Goal: Check status: Check status

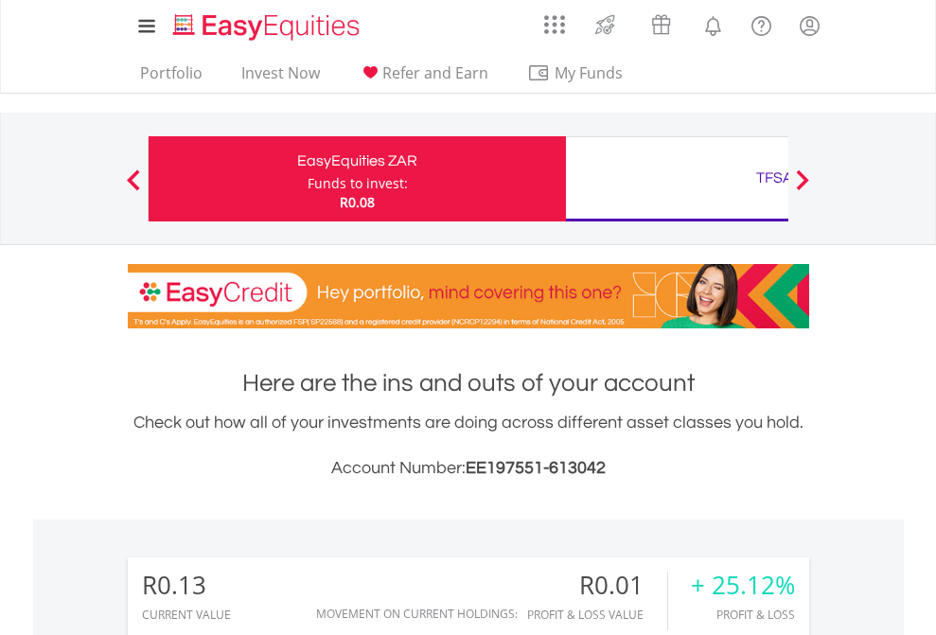
click at [308, 179] on div "Funds to invest:" at bounding box center [358, 183] width 100 height 19
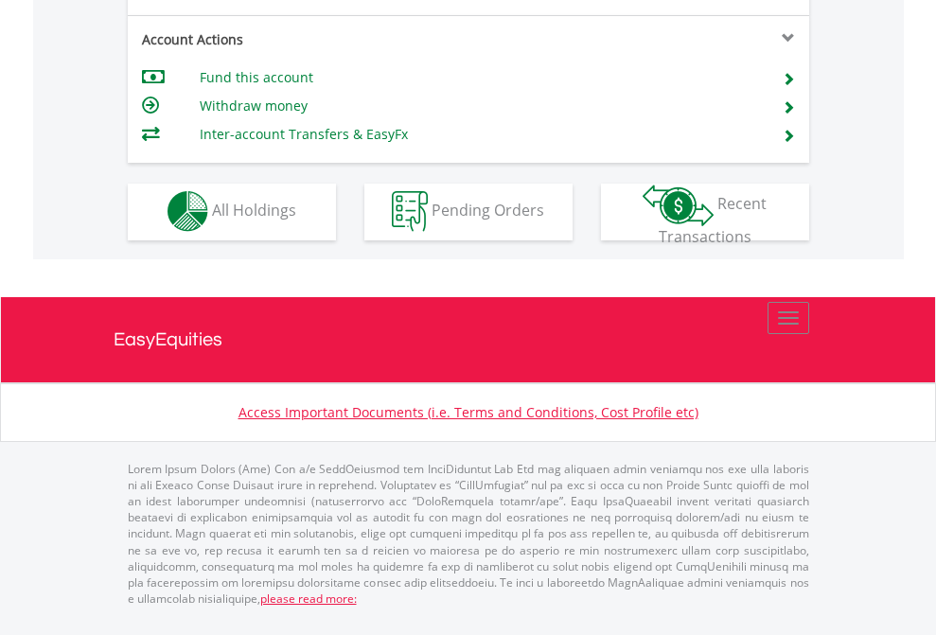
scroll to position [1770, 0]
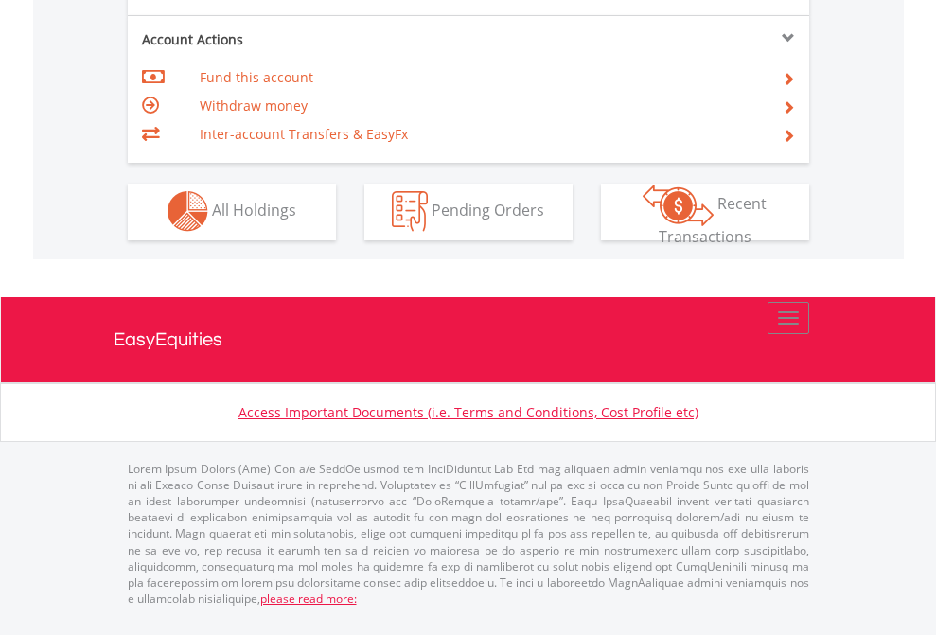
scroll to position [1770, 0]
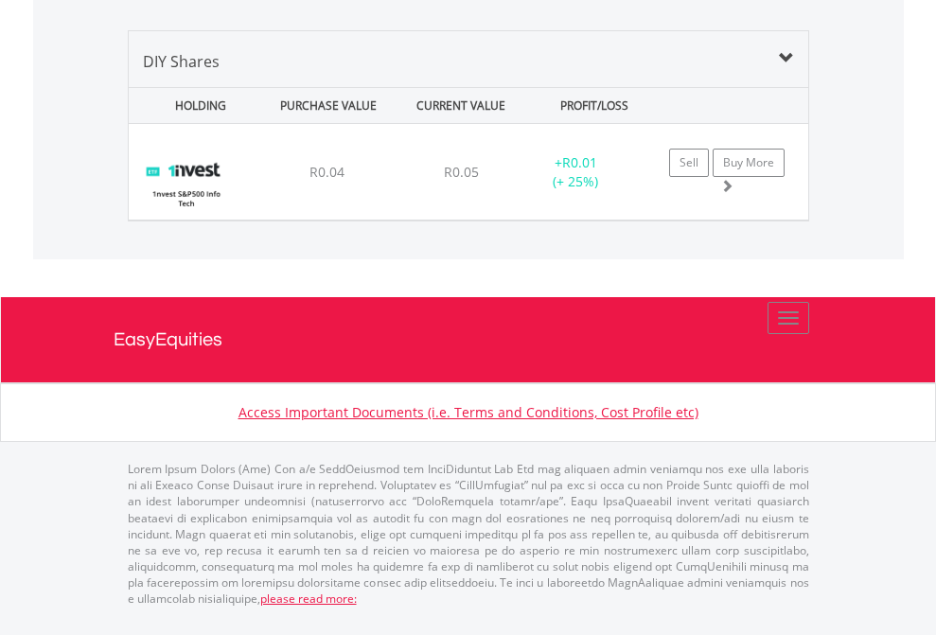
scroll to position [2182, 0]
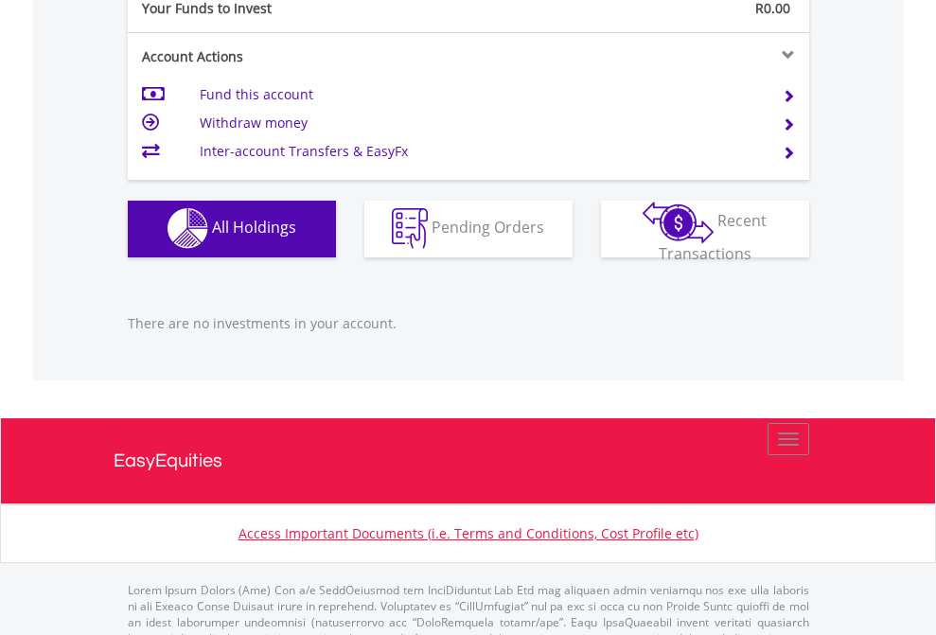
scroll to position [1875, 0]
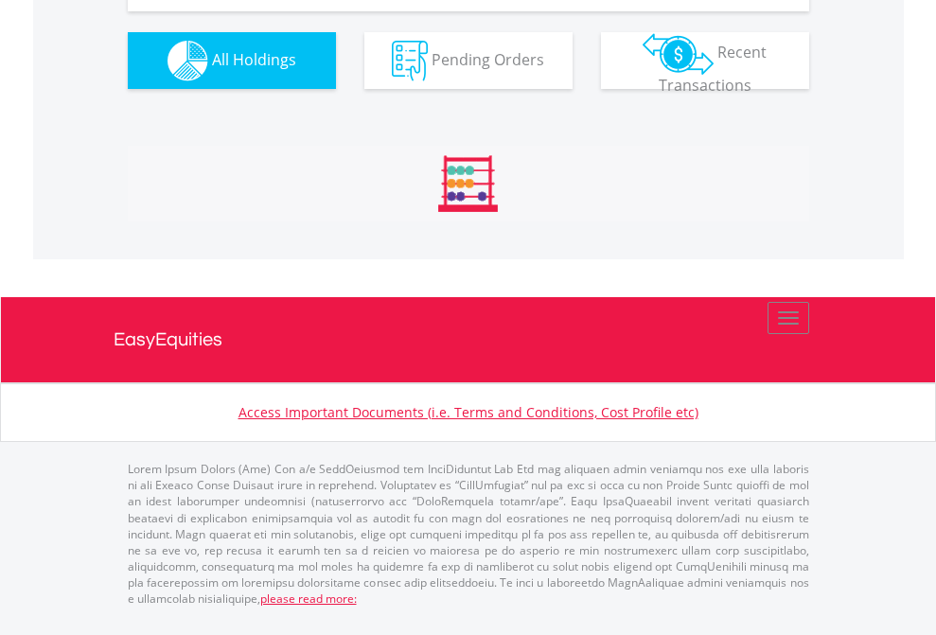
scroll to position [182, 297]
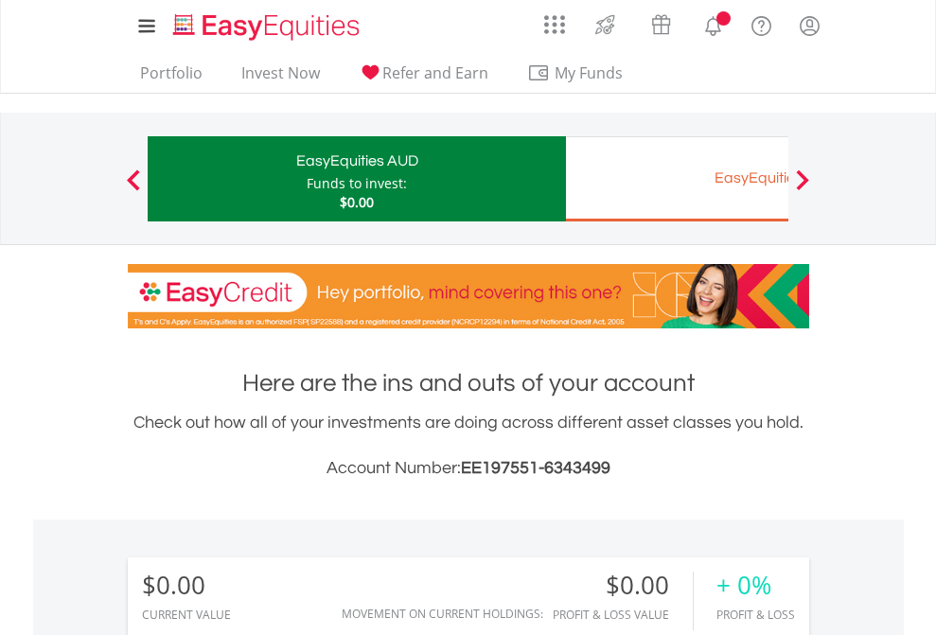
scroll to position [182, 297]
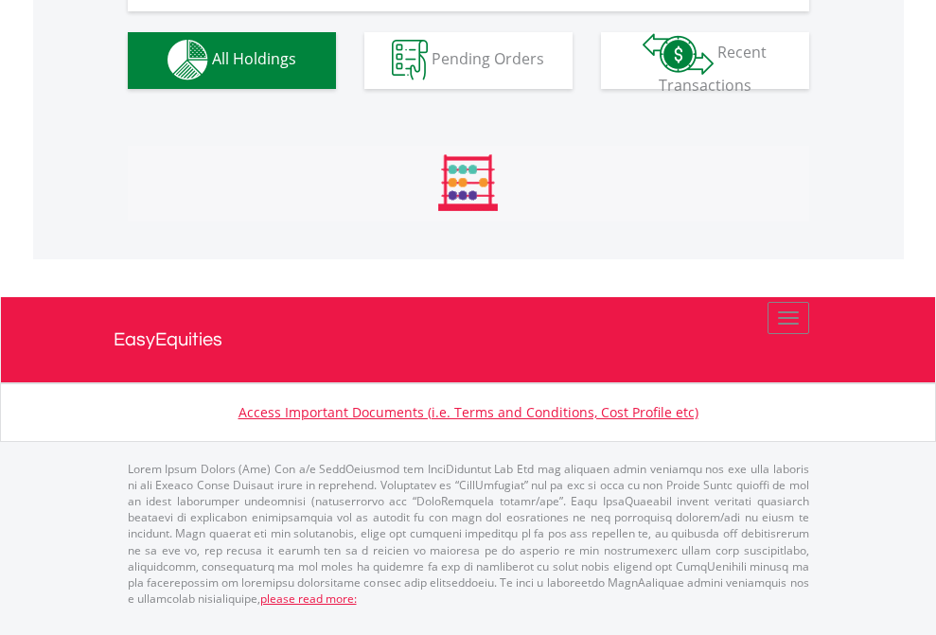
scroll to position [1875, 0]
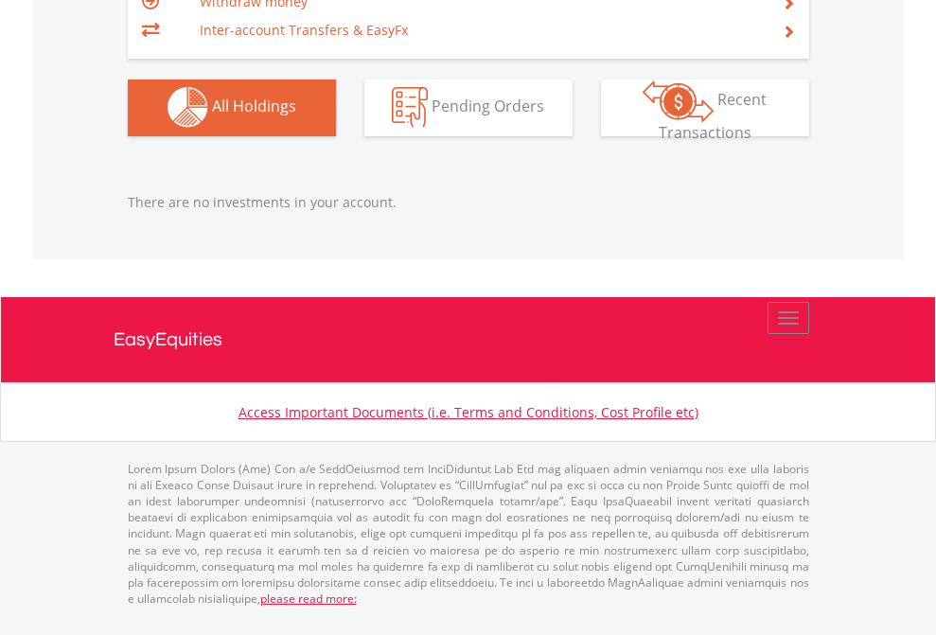
scroll to position [182, 297]
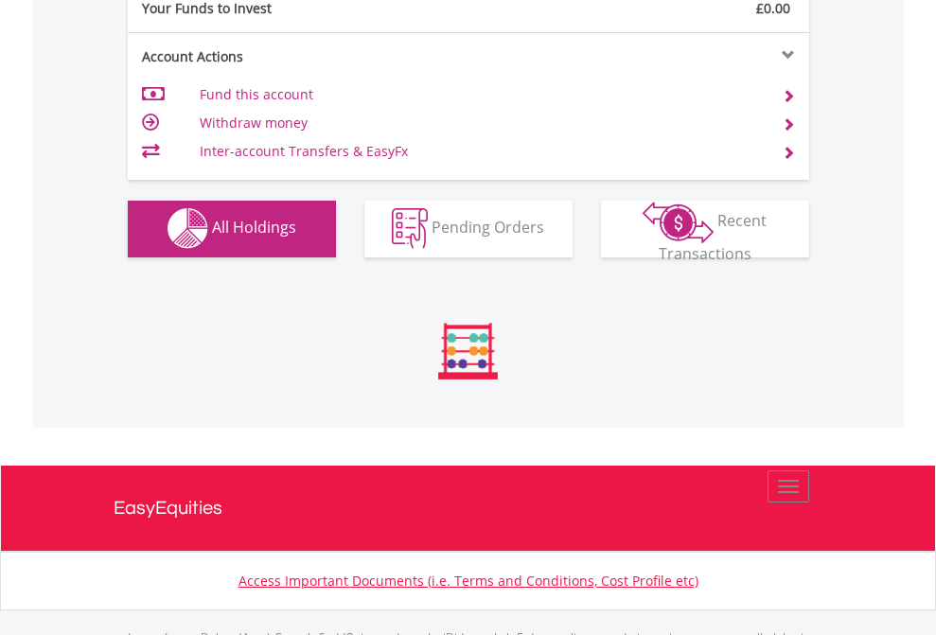
scroll to position [1875, 0]
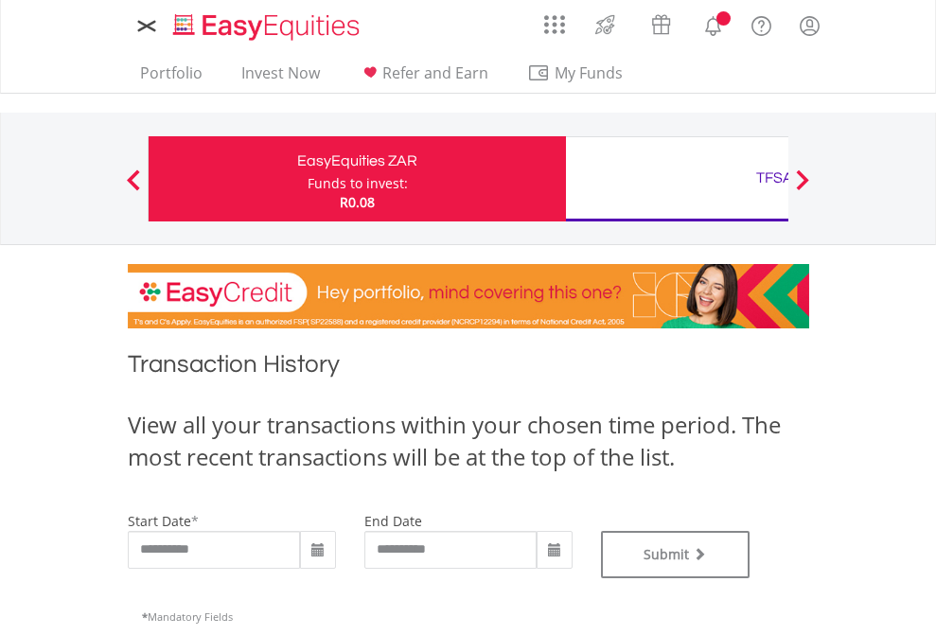
type input "**********"
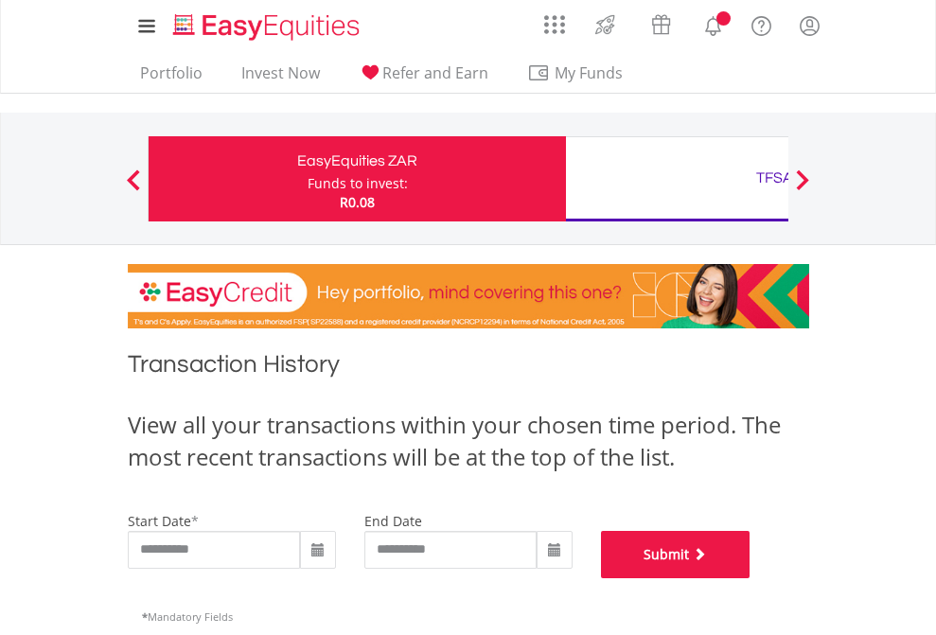
click at [751, 578] on button "Submit" at bounding box center [676, 554] width 150 height 47
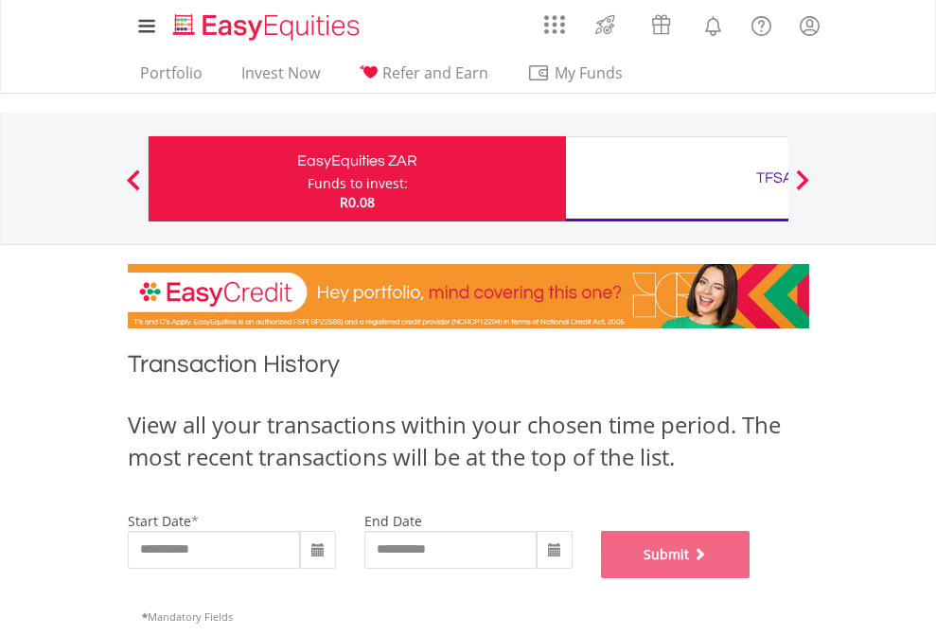
scroll to position [768, 0]
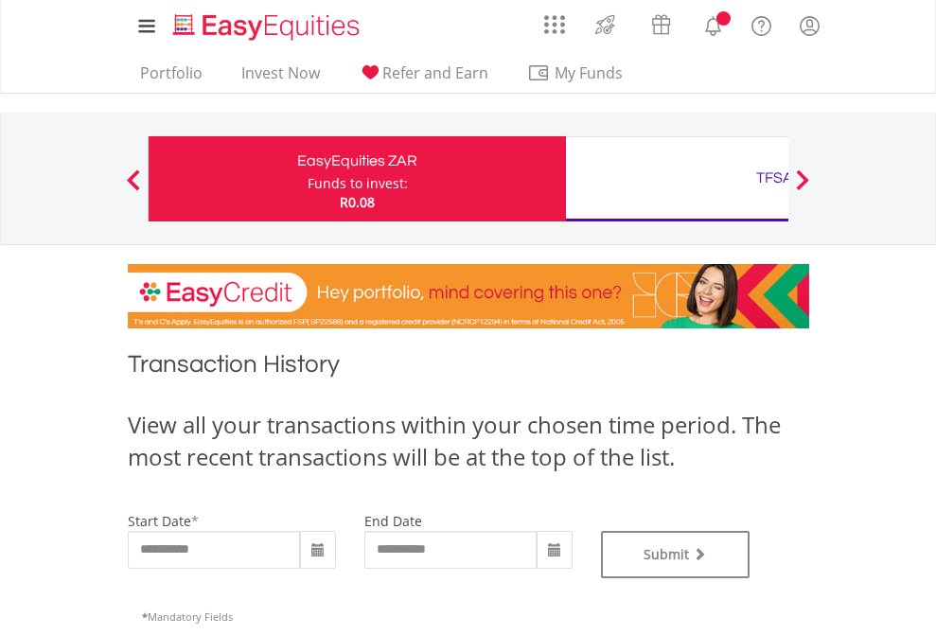
click at [677, 179] on div "TFSA" at bounding box center [775, 178] width 395 height 27
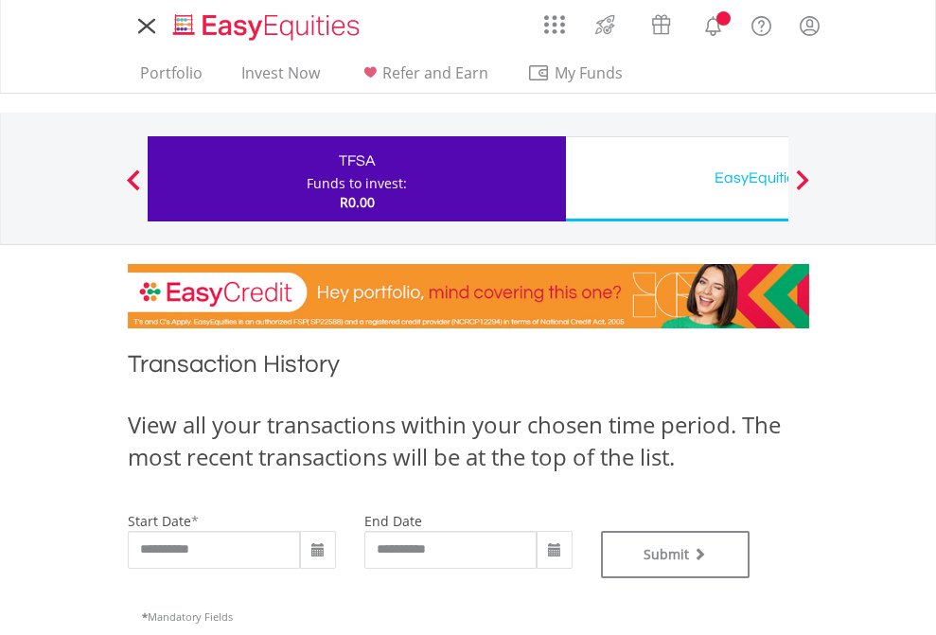
type input "**********"
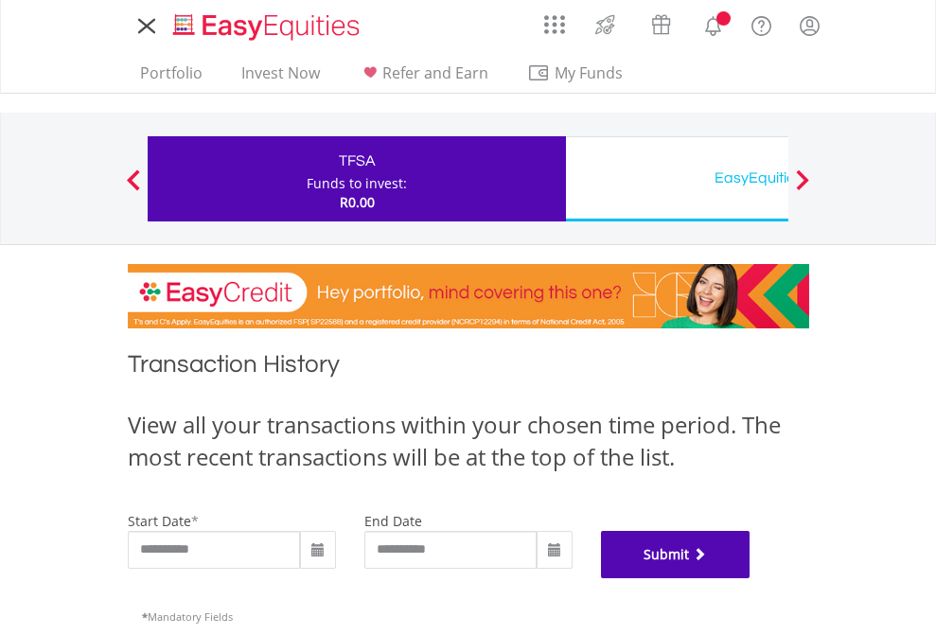
click at [751, 578] on button "Submit" at bounding box center [676, 554] width 150 height 47
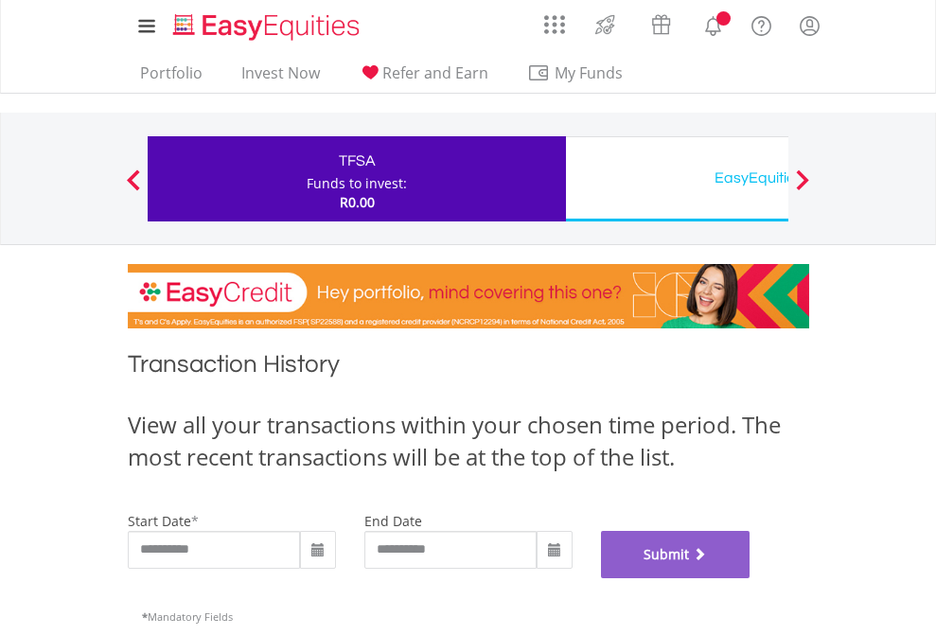
scroll to position [768, 0]
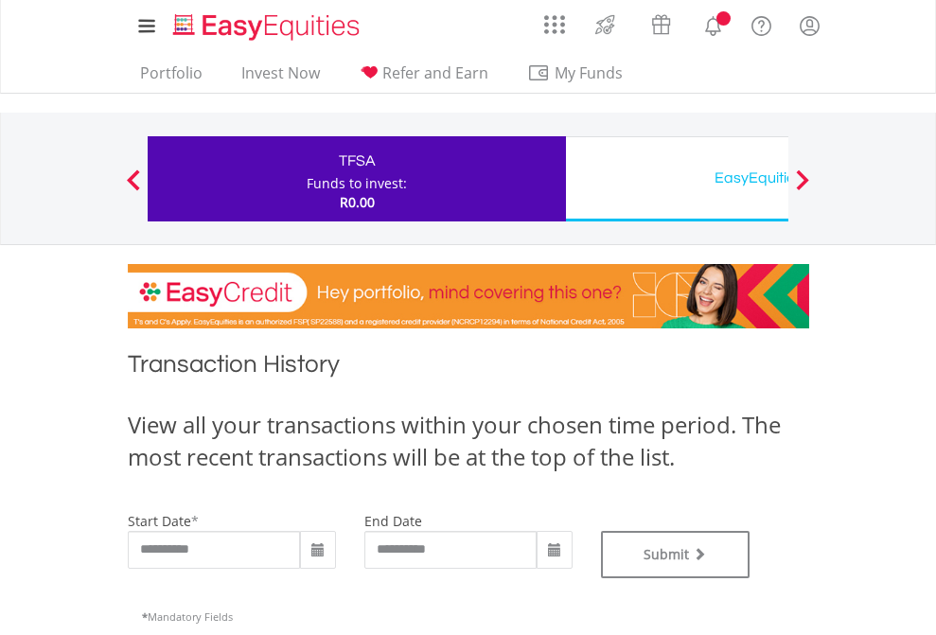
click at [677, 179] on div "EasyEquities USD" at bounding box center [775, 178] width 395 height 27
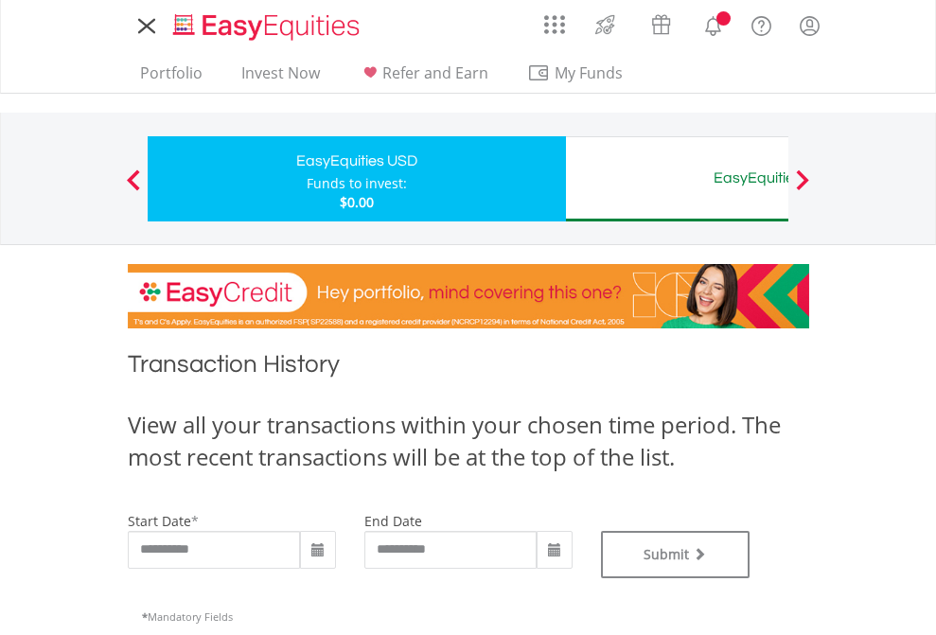
type input "**********"
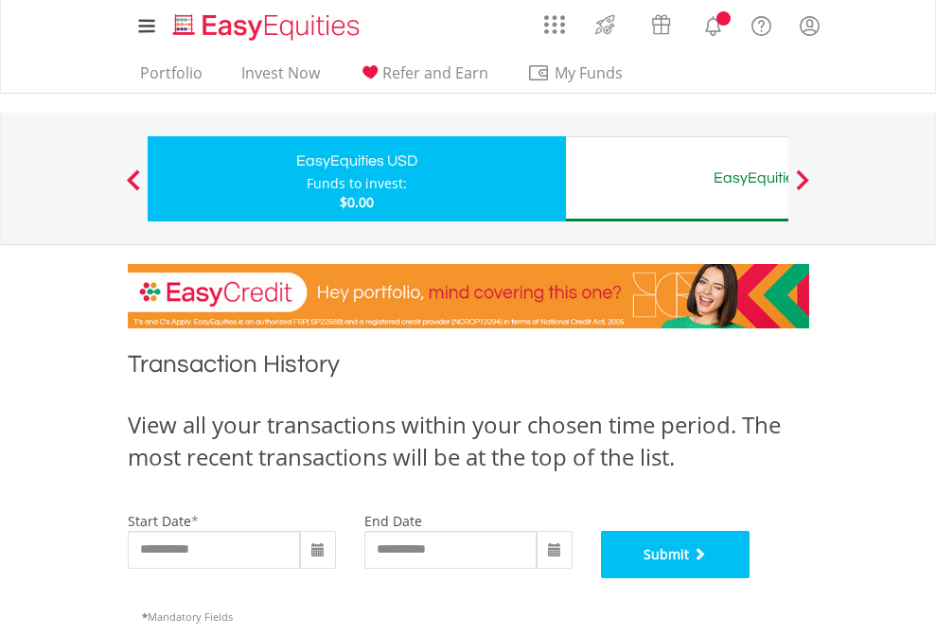
click at [751, 578] on button "Submit" at bounding box center [676, 554] width 150 height 47
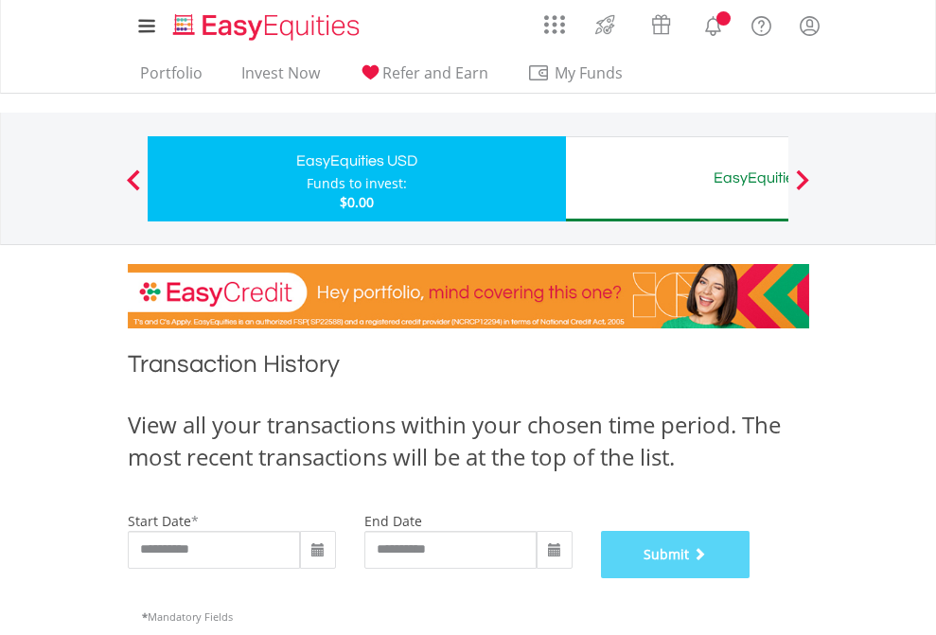
scroll to position [768, 0]
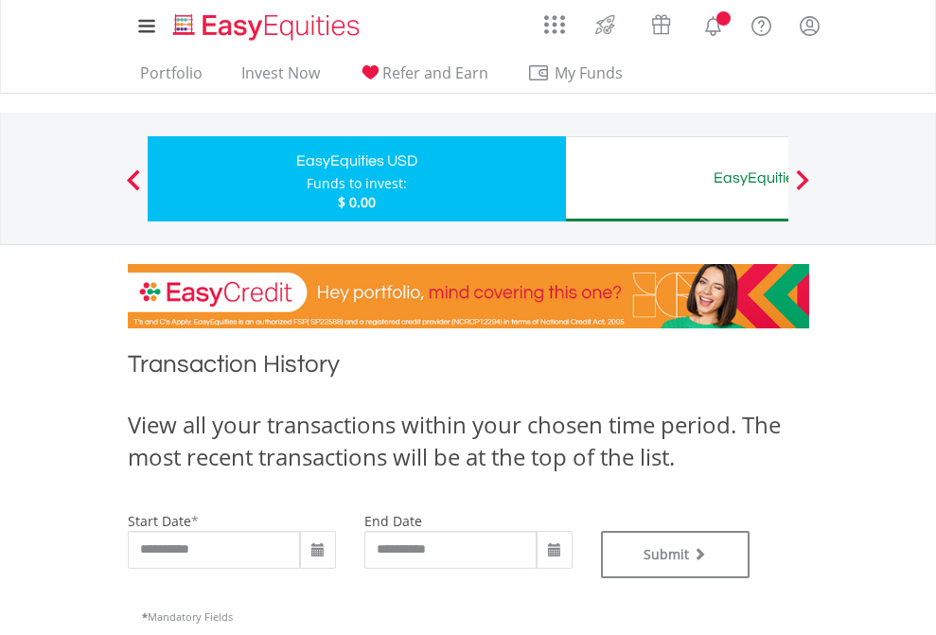
click at [677, 179] on div "EasyEquities AUD" at bounding box center [775, 178] width 395 height 27
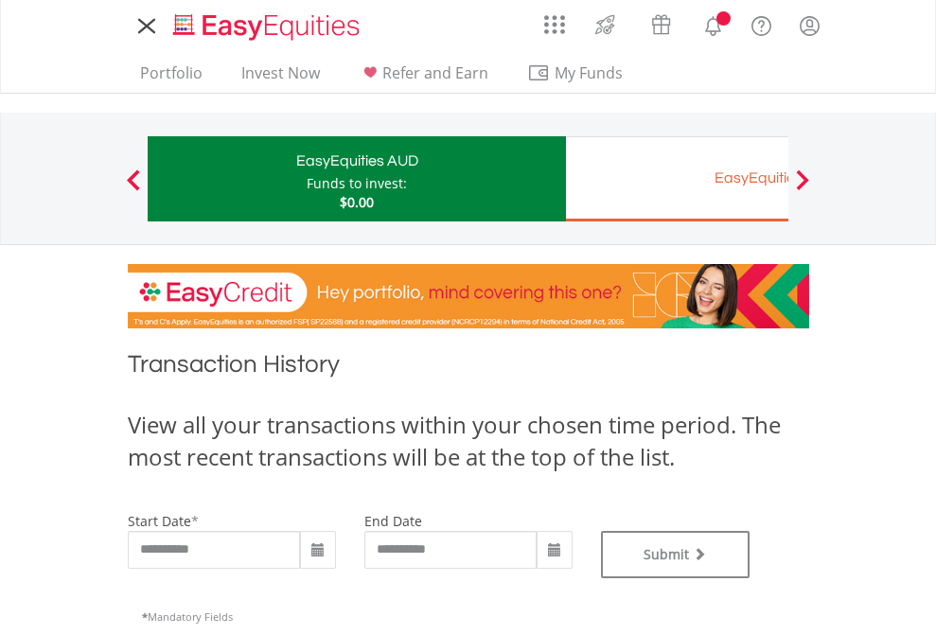
type input "**********"
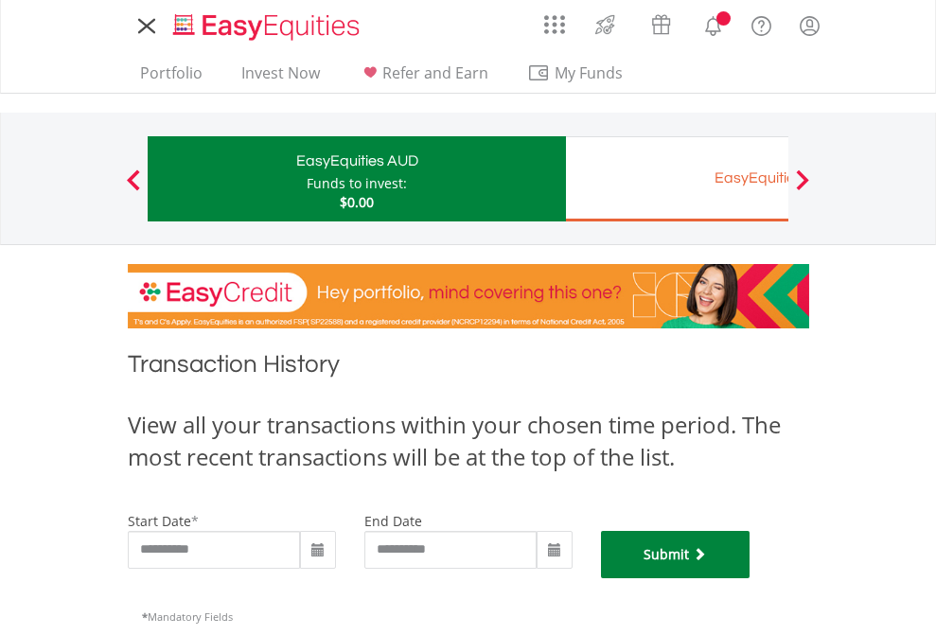
click at [751, 578] on button "Submit" at bounding box center [676, 554] width 150 height 47
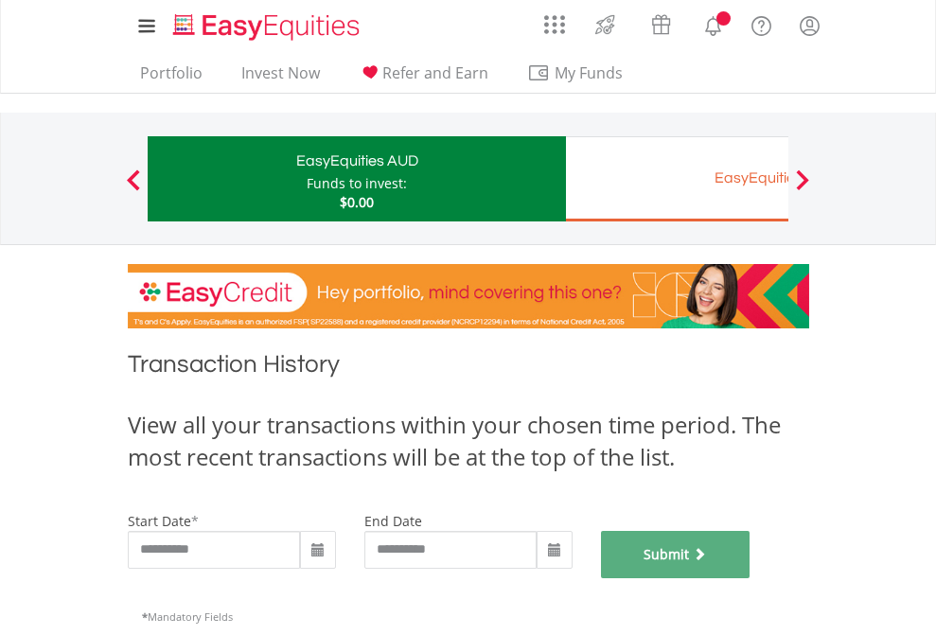
scroll to position [768, 0]
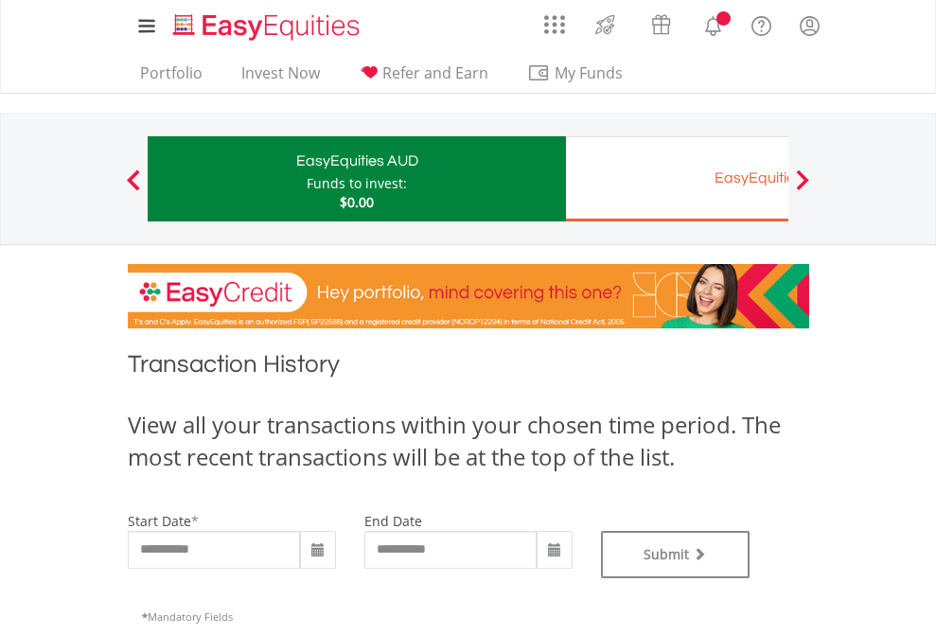
click at [677, 179] on div "EasyEquities EUR" at bounding box center [775, 178] width 395 height 27
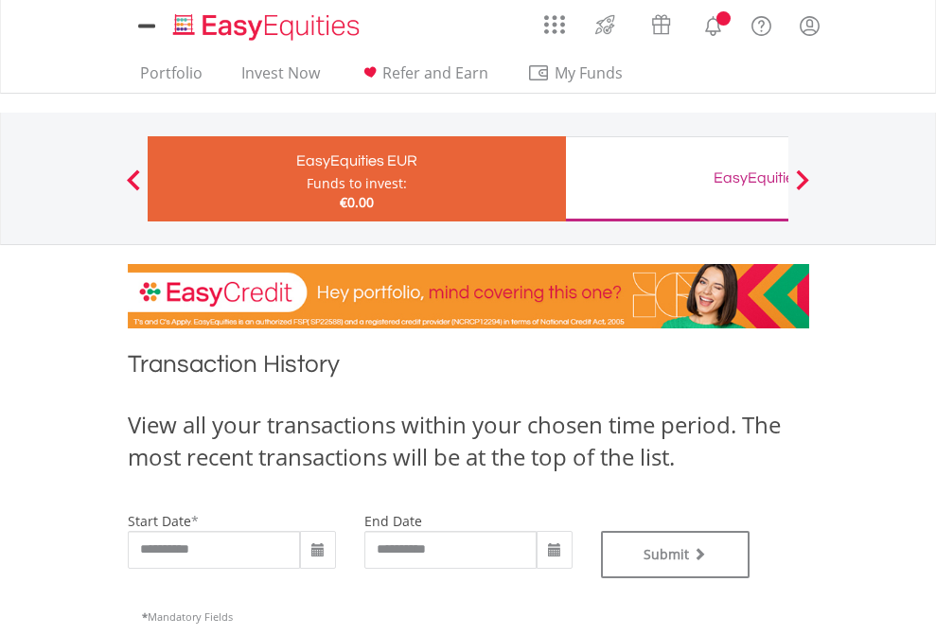
type input "**********"
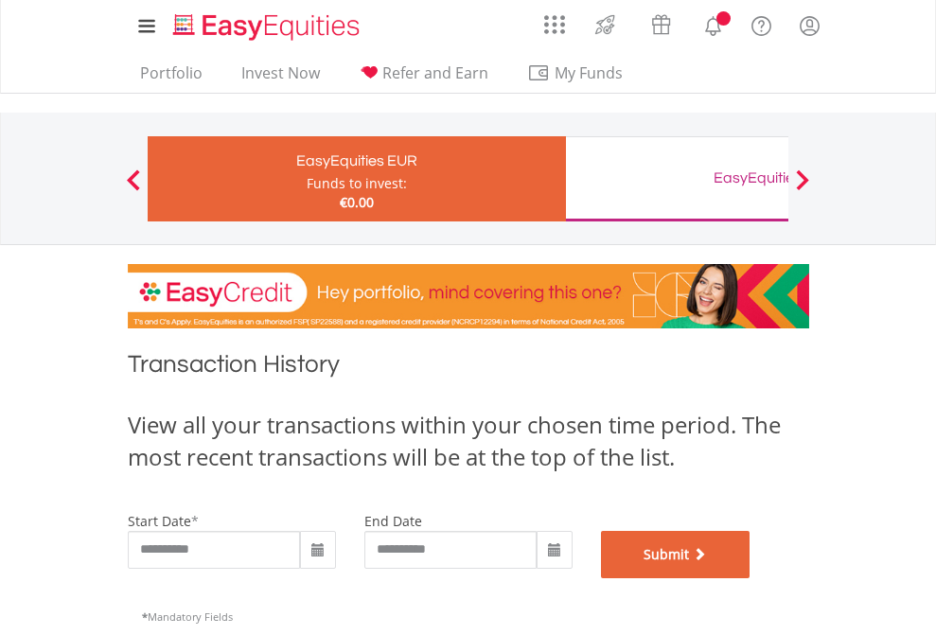
click at [751, 578] on button "Submit" at bounding box center [676, 554] width 150 height 47
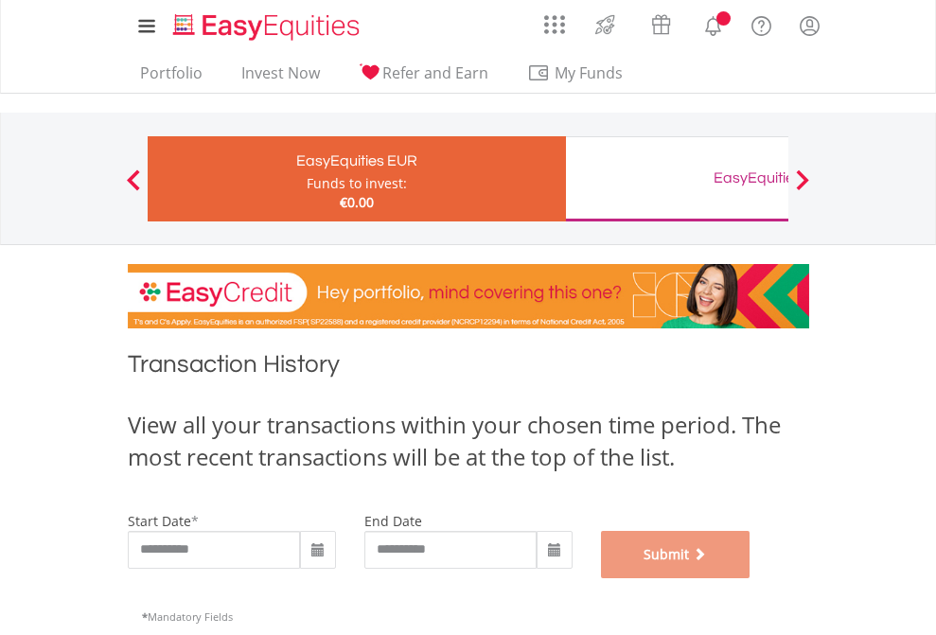
scroll to position [768, 0]
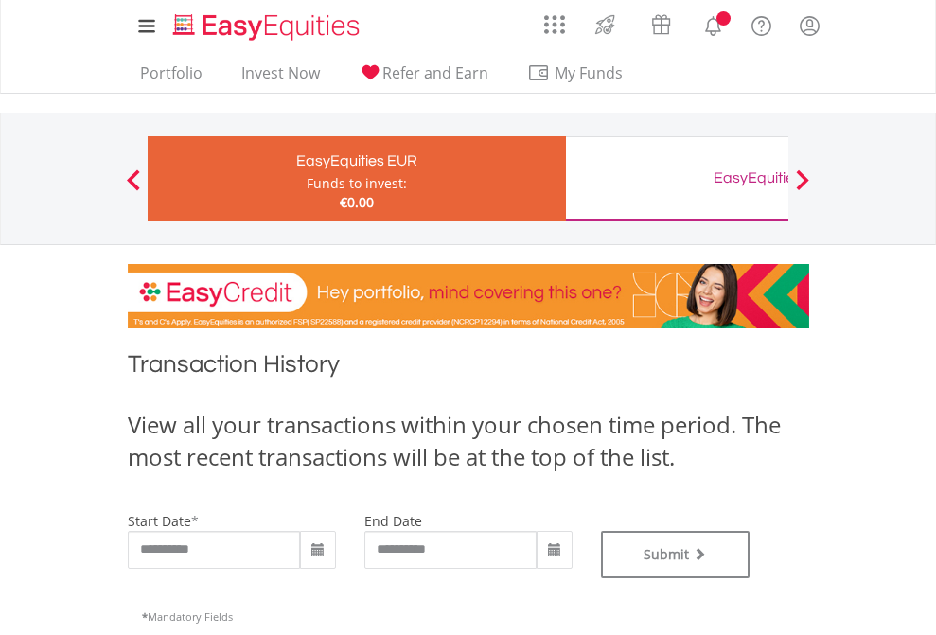
click at [677, 179] on div "EasyEquities GBP" at bounding box center [775, 178] width 395 height 27
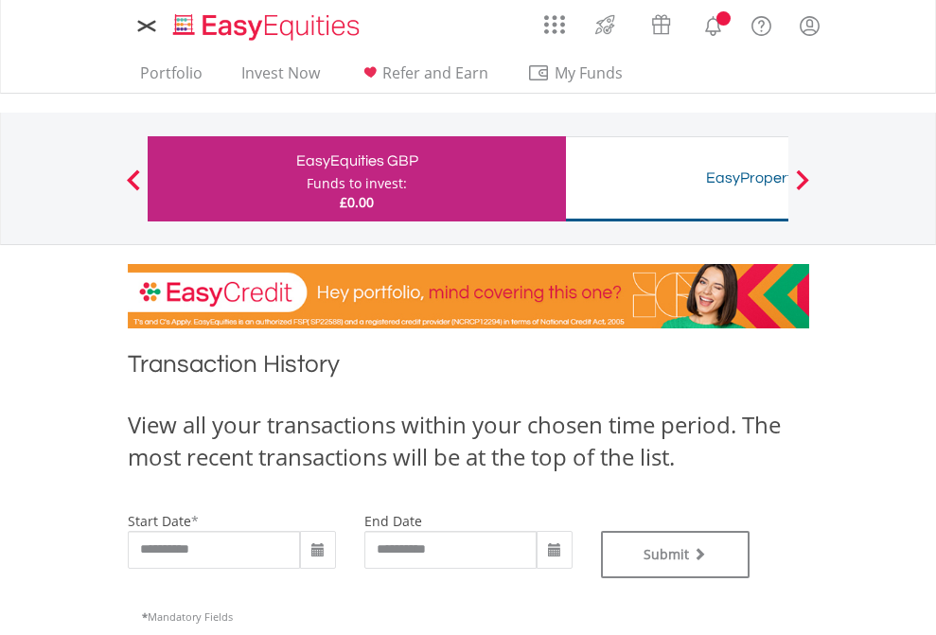
type input "**********"
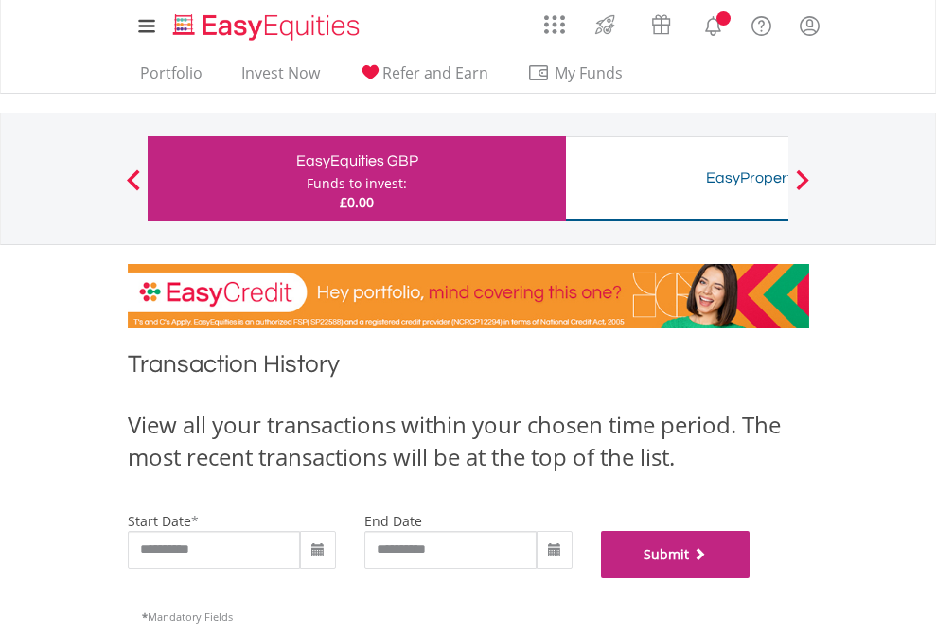
click at [751, 578] on button "Submit" at bounding box center [676, 554] width 150 height 47
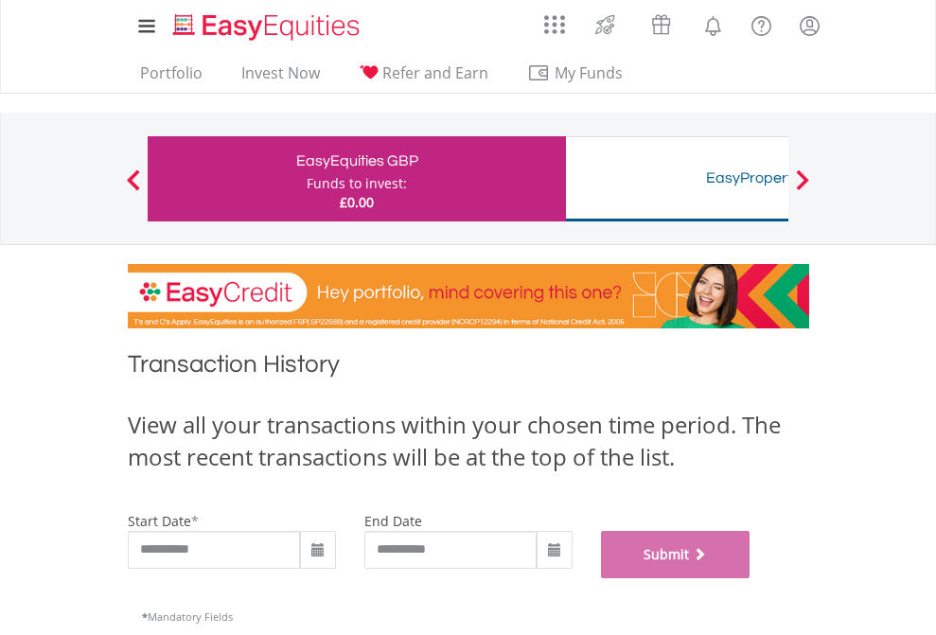
scroll to position [768, 0]
